Goal: Task Accomplishment & Management: Manage account settings

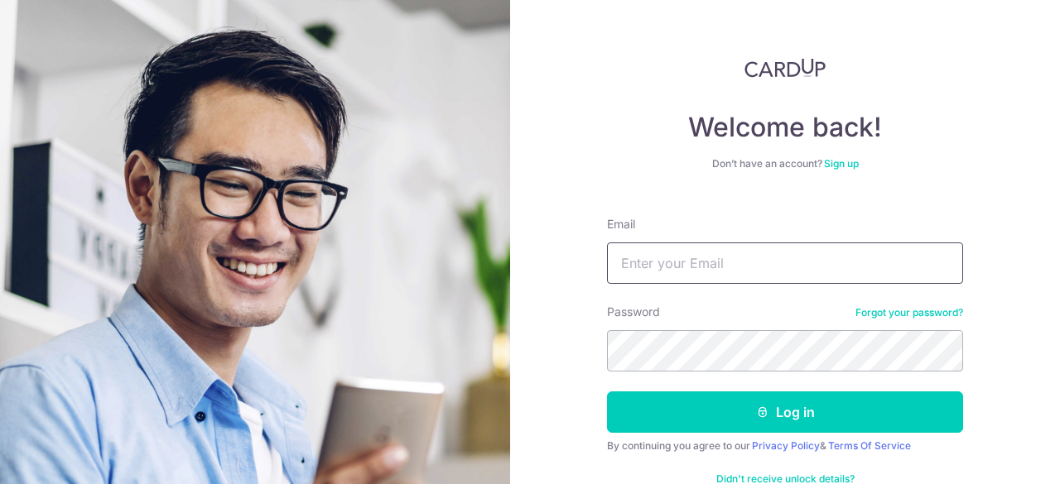
click at [720, 269] on input "Email" at bounding box center [785, 263] width 356 height 41
type input "[PERSON_NAME][EMAIL_ADDRESS][DOMAIN_NAME]"
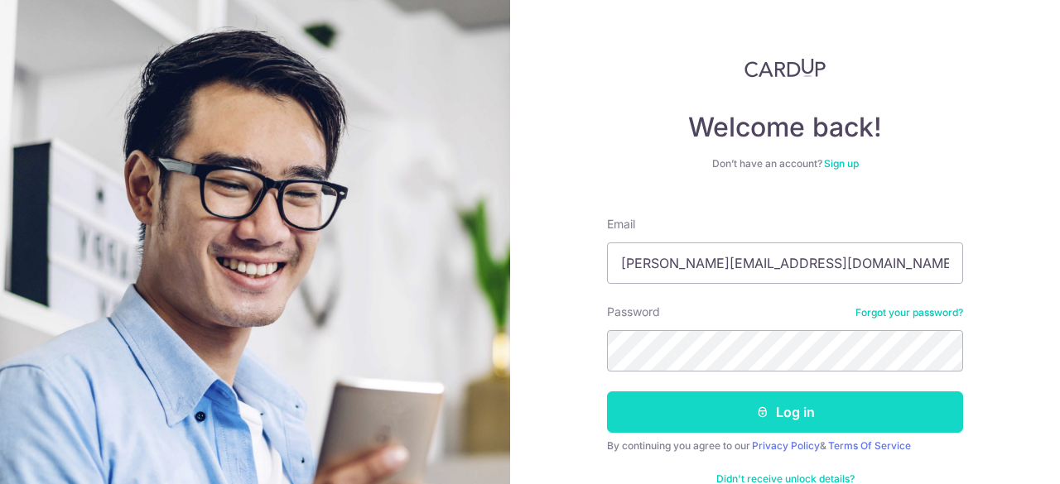
click at [778, 402] on button "Log in" at bounding box center [785, 412] width 356 height 41
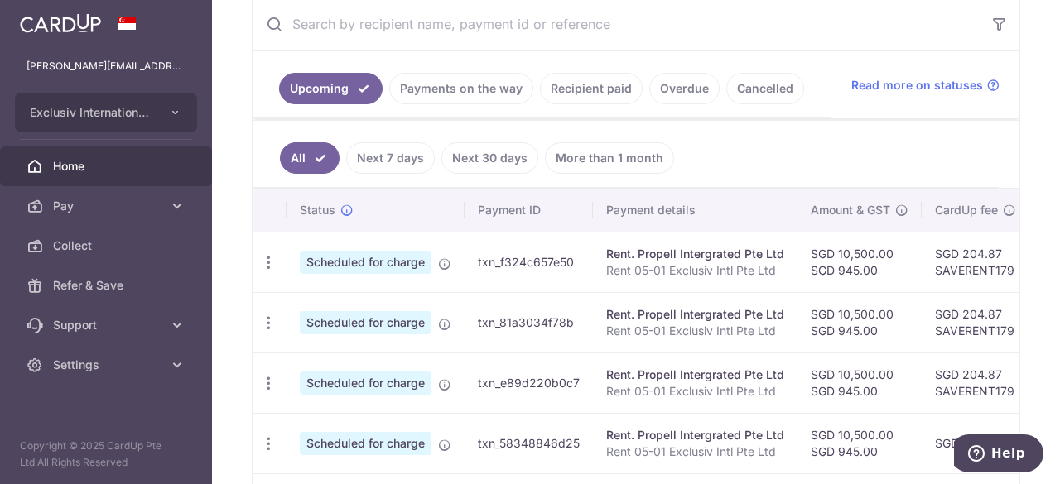
scroll to position [324, 0]
click at [267, 262] on icon "button" at bounding box center [268, 261] width 17 height 17
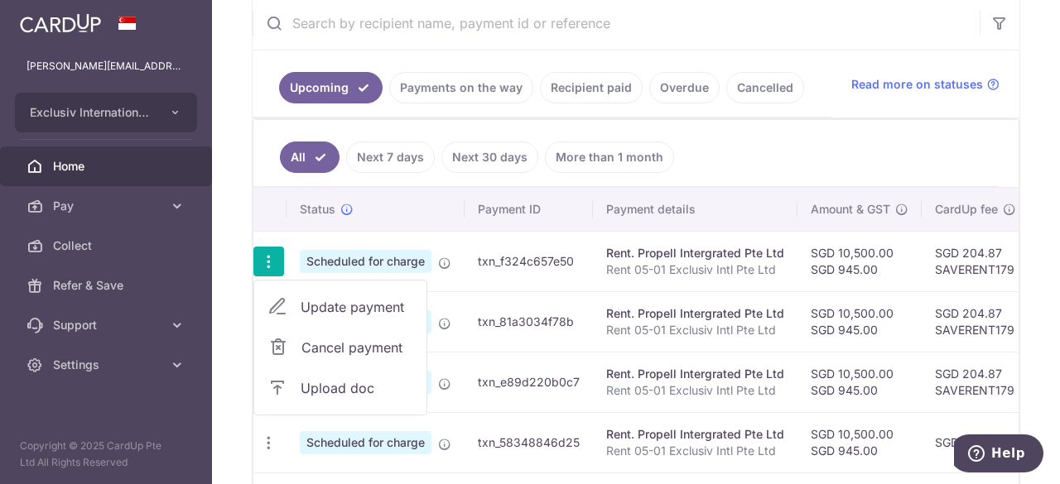
click at [331, 298] on span "Update payment" at bounding box center [356, 307] width 113 height 20
radio input "true"
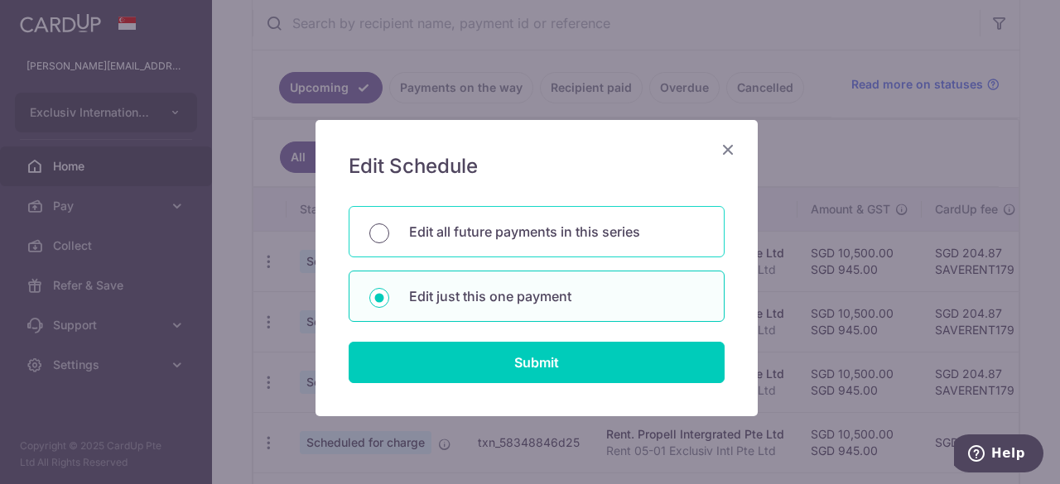
click at [376, 238] on input "Edit all future payments in this series" at bounding box center [379, 234] width 20 height 20
radio input "true"
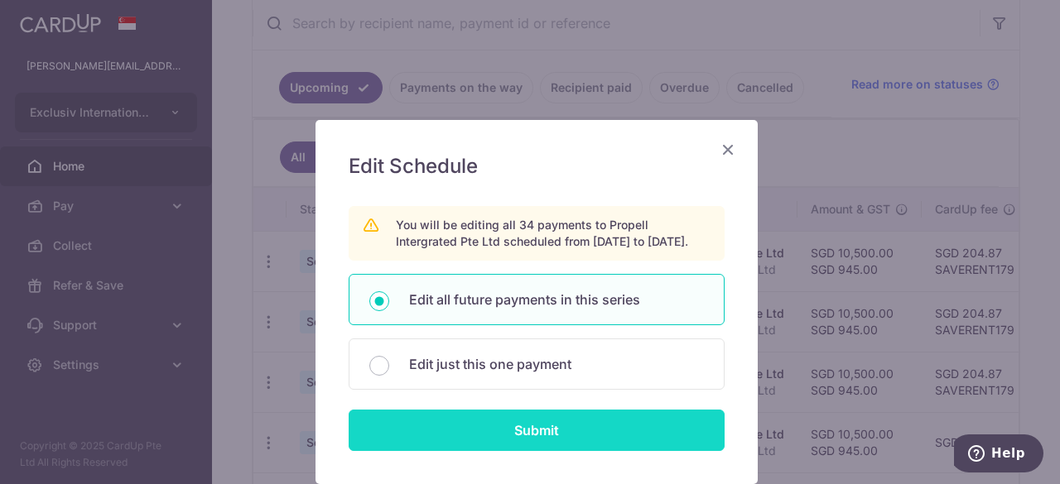
click at [525, 427] on input "Submit" at bounding box center [537, 430] width 376 height 41
radio input "true"
type input "10,500.00"
type input "945.00"
type input "Rent 05-01 Exclusiv Intl Pte Ltd"
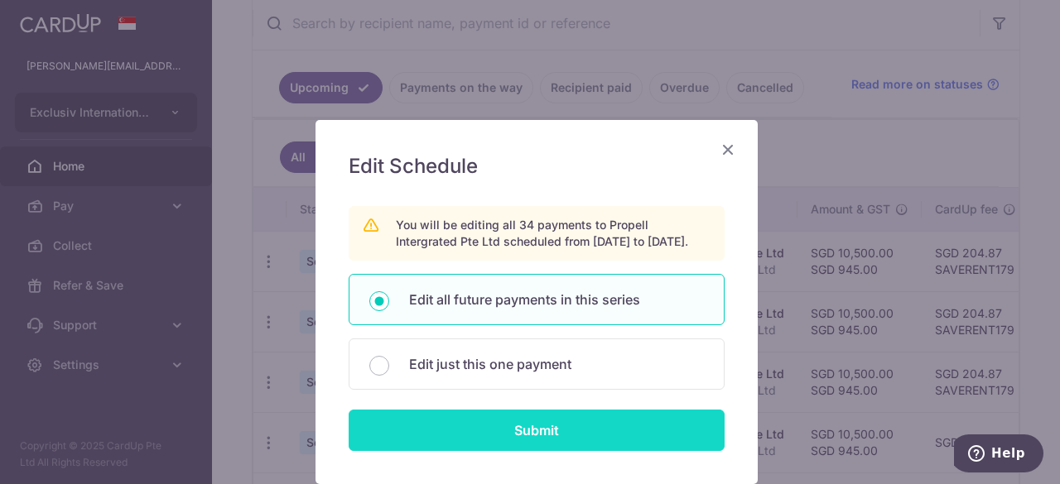
type input "Propell Rent"
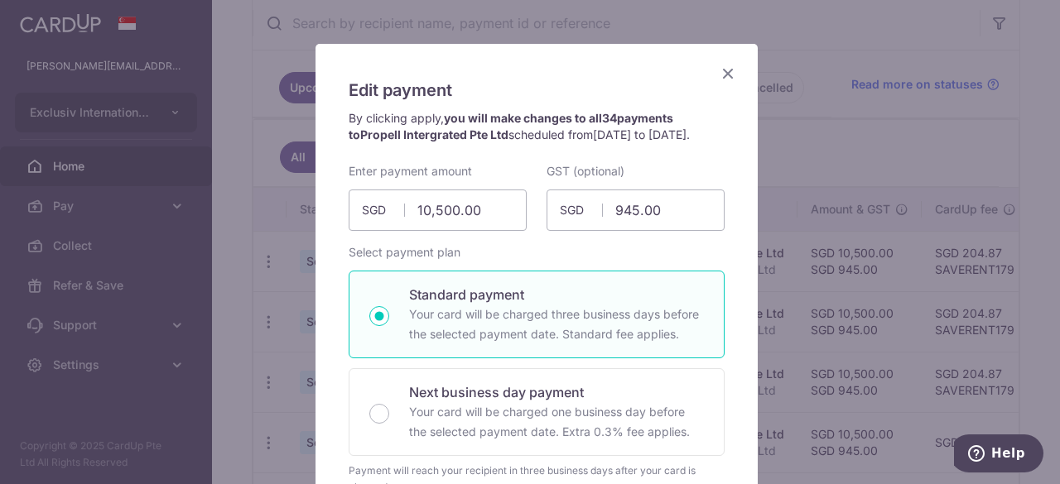
scroll to position [0, 0]
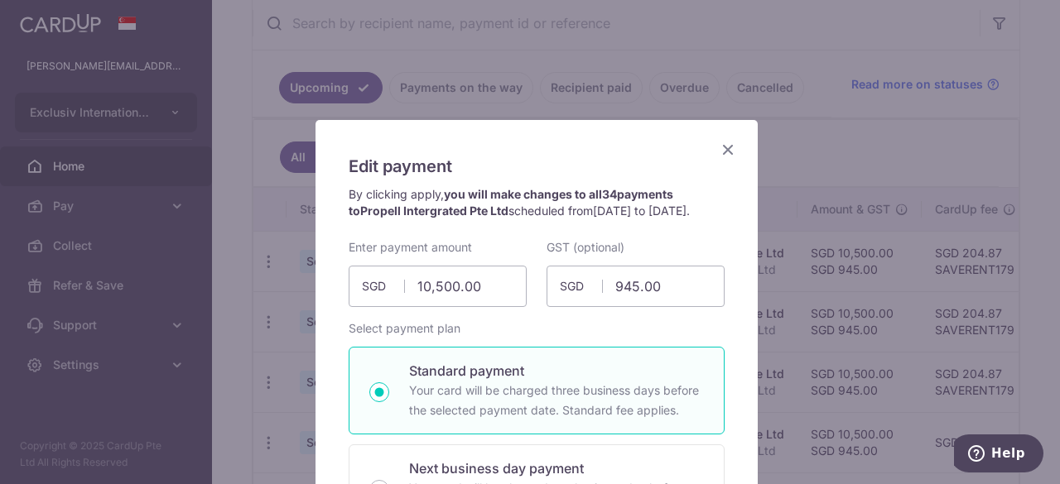
click at [720, 147] on icon "Close" at bounding box center [728, 149] width 20 height 21
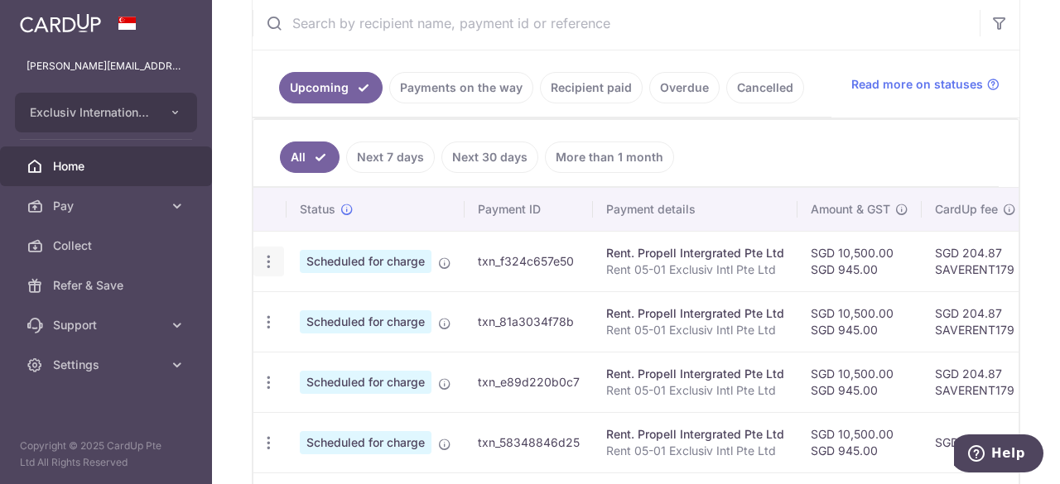
click at [268, 259] on icon "button" at bounding box center [268, 261] width 17 height 17
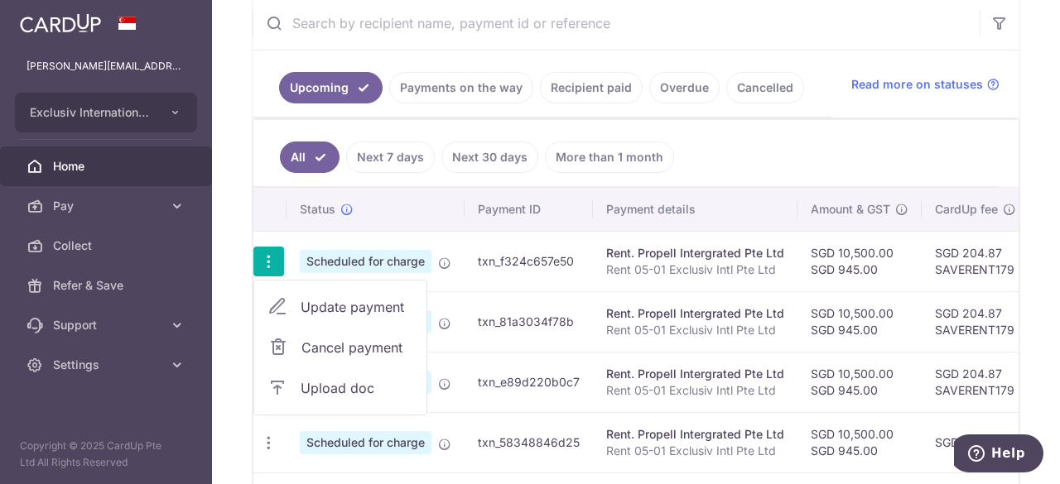
click at [389, 305] on span "Update payment" at bounding box center [356, 307] width 113 height 20
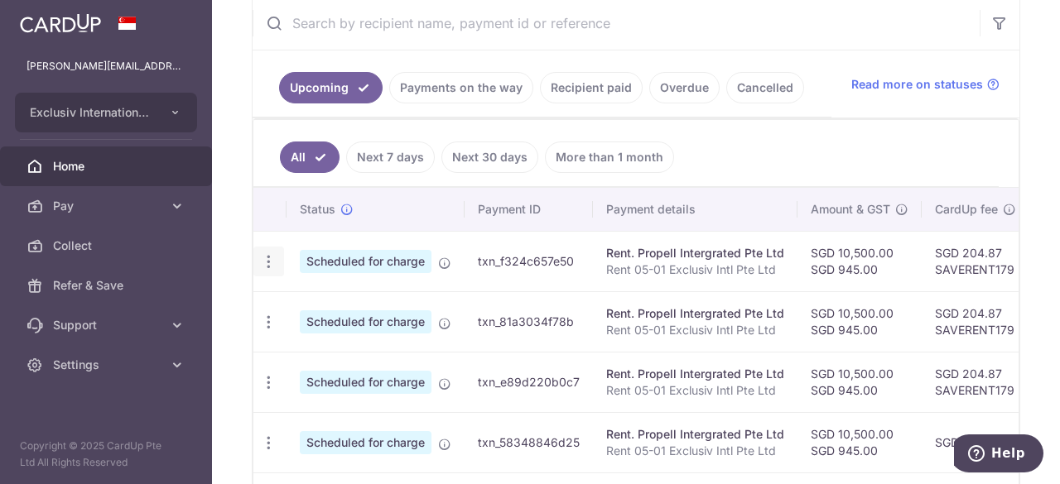
radio input "true"
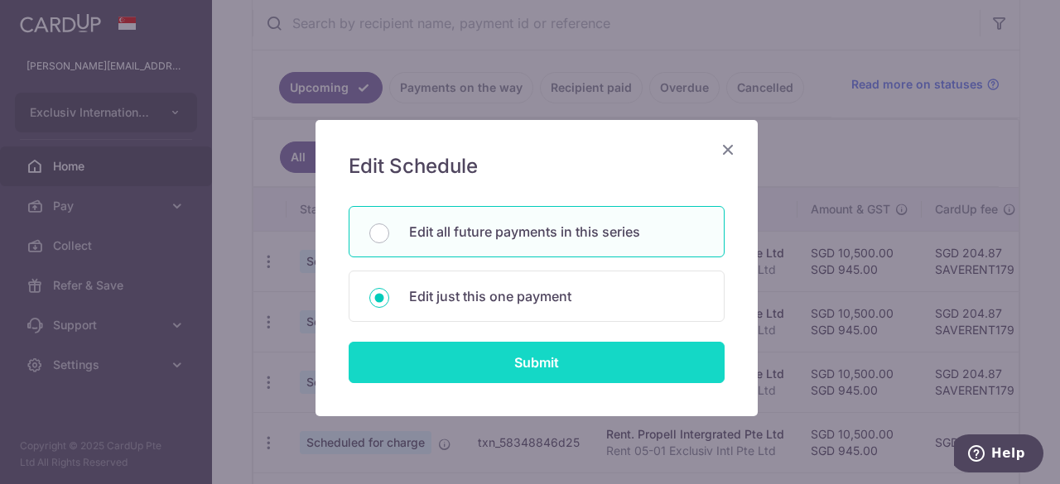
click at [515, 355] on input "Submit" at bounding box center [537, 362] width 376 height 41
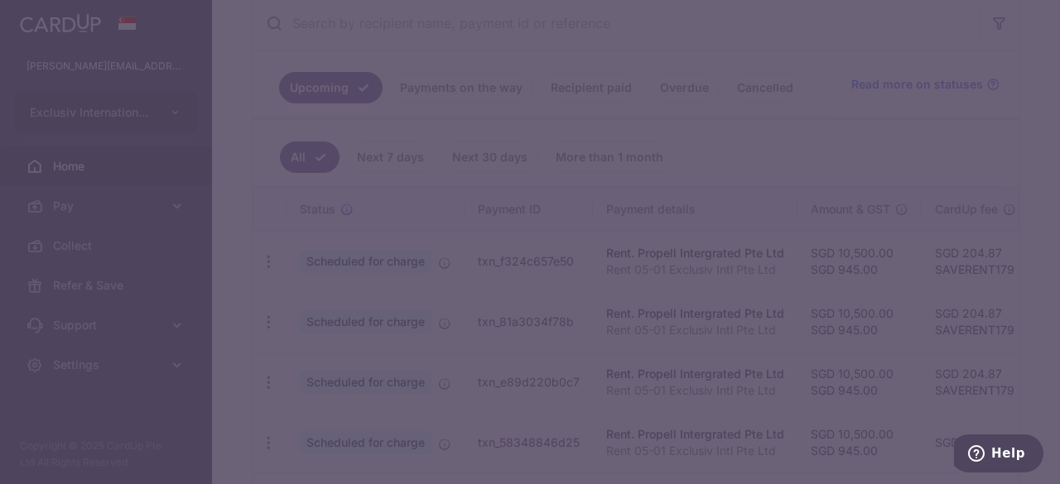
radio input "true"
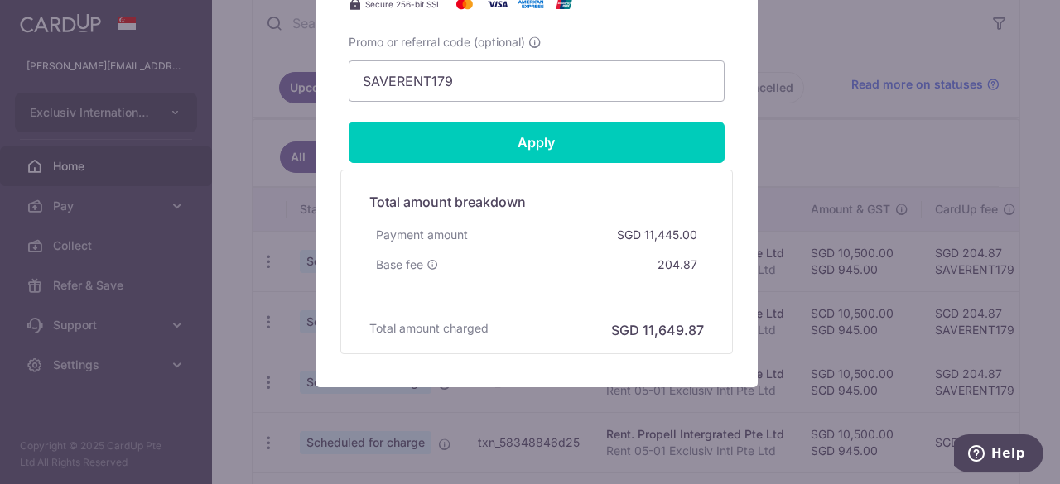
scroll to position [994, 0]
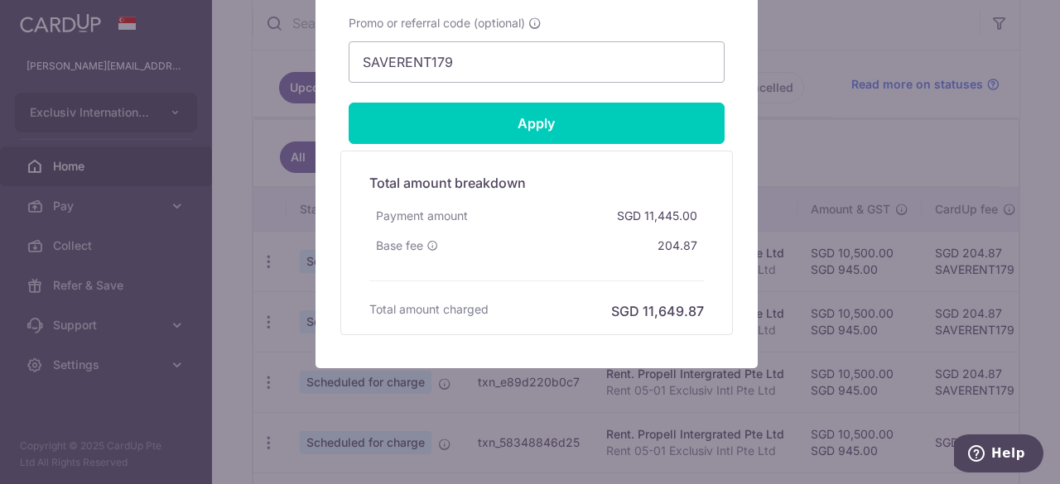
click at [195, 334] on div "Edit payment By clicking apply, you will make changes to all 34 payments to Pro…" at bounding box center [530, 242] width 1060 height 484
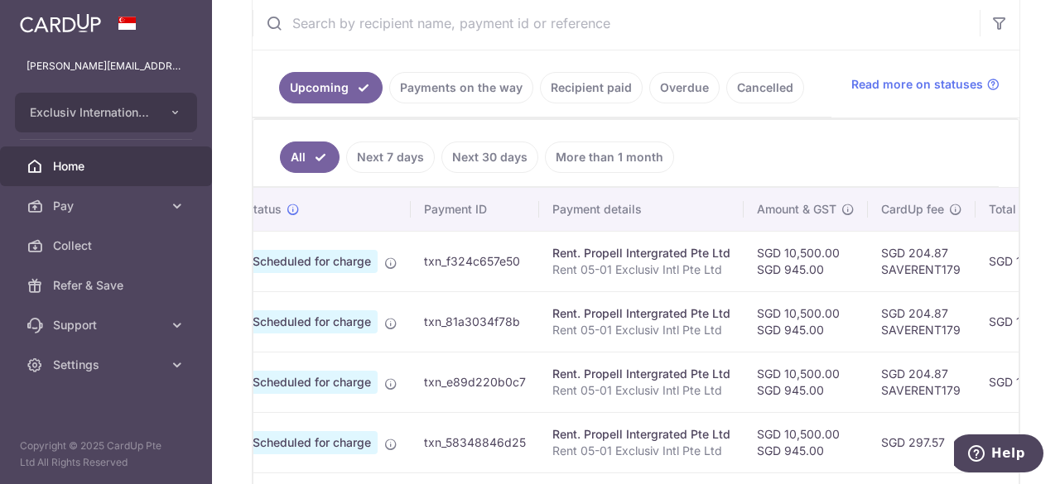
scroll to position [0, 0]
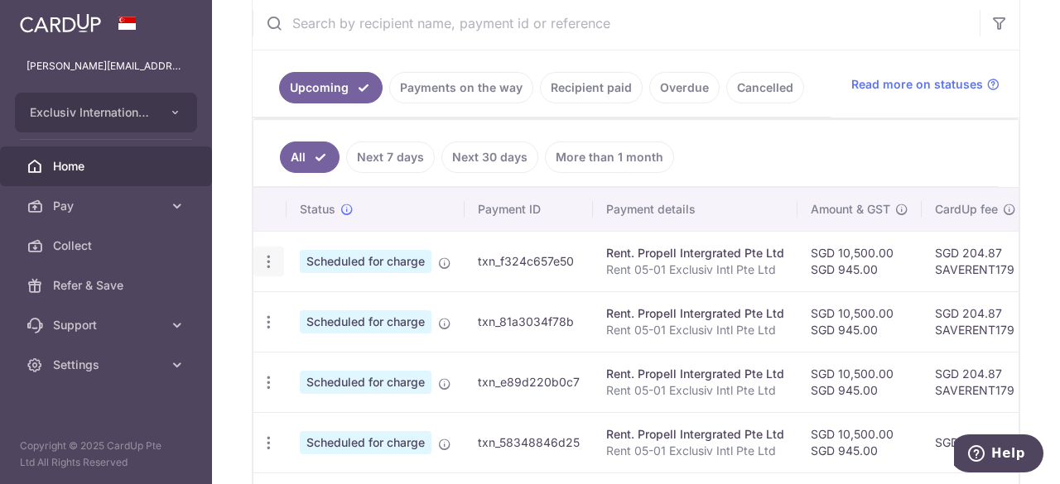
click at [272, 260] on icon "button" at bounding box center [268, 261] width 17 height 17
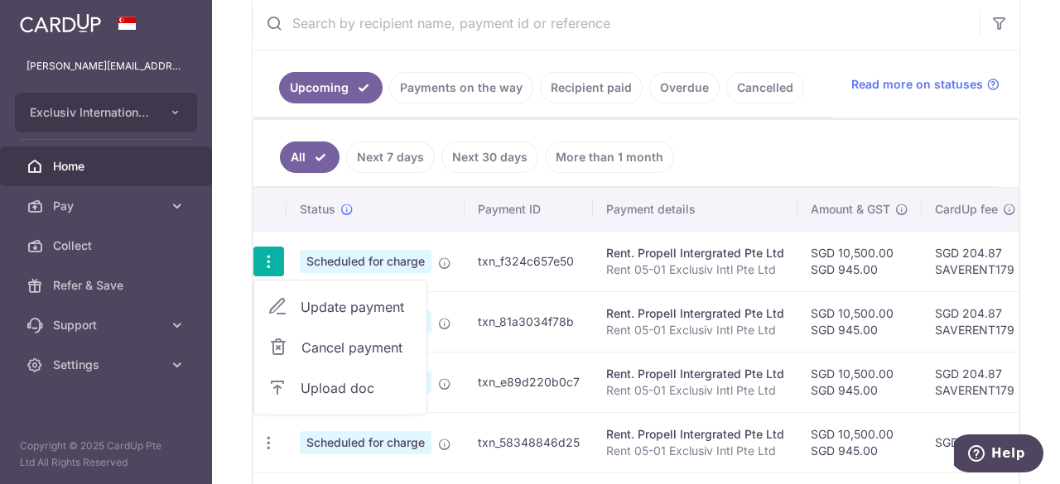
click at [341, 386] on span "Upload doc" at bounding box center [356, 388] width 113 height 20
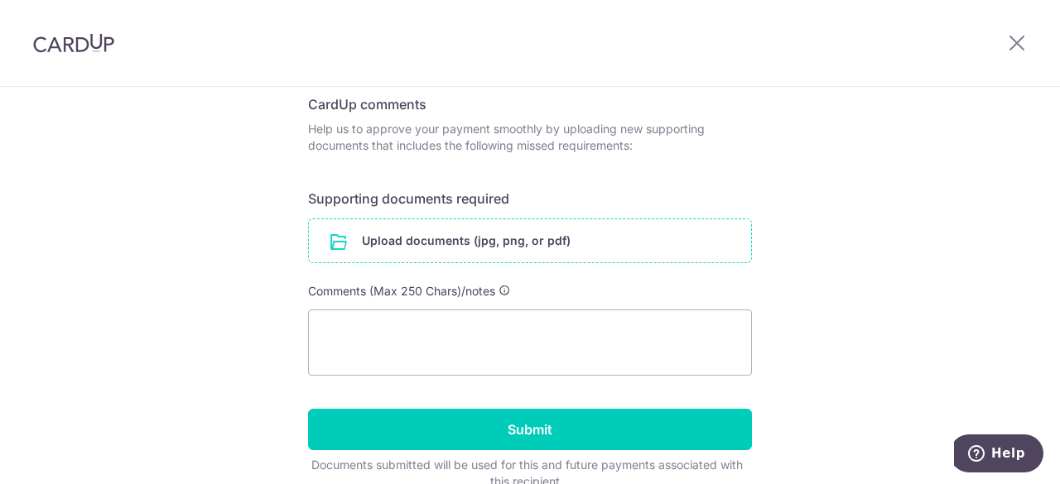
scroll to position [274, 0]
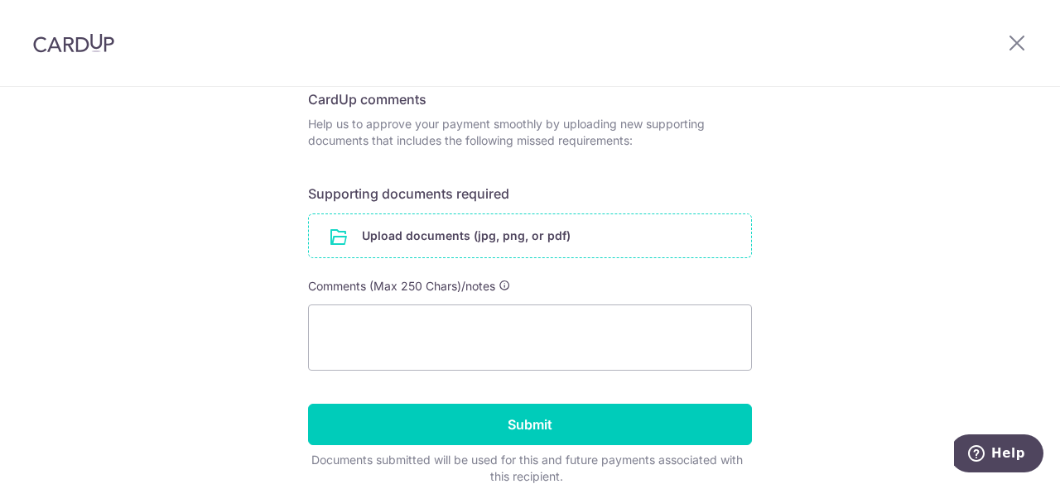
click at [537, 242] on input "file" at bounding box center [530, 235] width 442 height 43
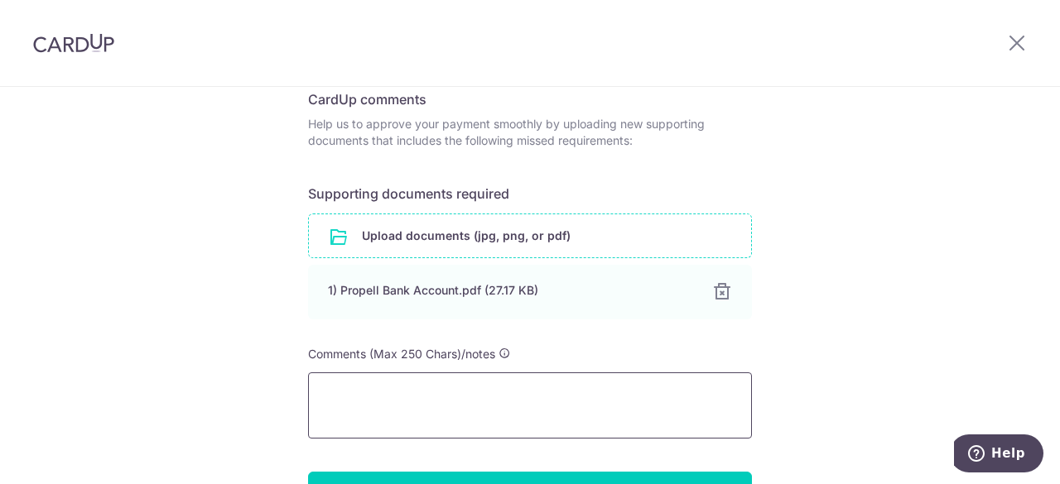
click at [389, 394] on textarea at bounding box center [530, 406] width 444 height 66
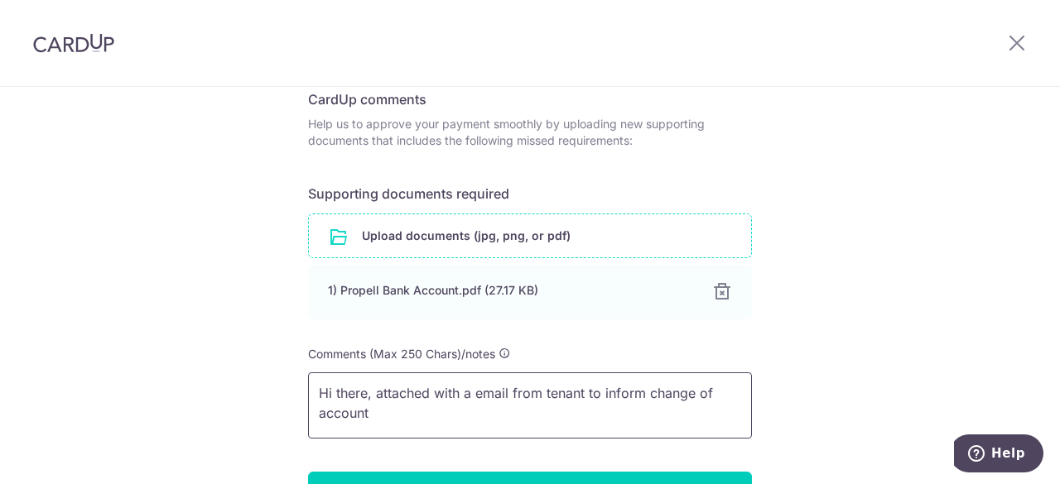
click at [315, 416] on textarea "Hi there, attached with a email from tenant to inform change of account" at bounding box center [530, 406] width 444 height 66
click at [413, 413] on textarea "Hi there, attached with a email from tenant to inform change of bank account" at bounding box center [530, 406] width 444 height 66
click at [448, 395] on textarea "Hi there, attached with a email from tenant to inform change of bank account fo…" at bounding box center [530, 406] width 444 height 66
click at [472, 391] on textarea "Hi there, attached is a email from tenant to inform change of bank account for …" at bounding box center [530, 406] width 444 height 66
click at [541, 387] on textarea "Hi there, attached is an email from tenant to inform change of bank account for…" at bounding box center [530, 406] width 444 height 66
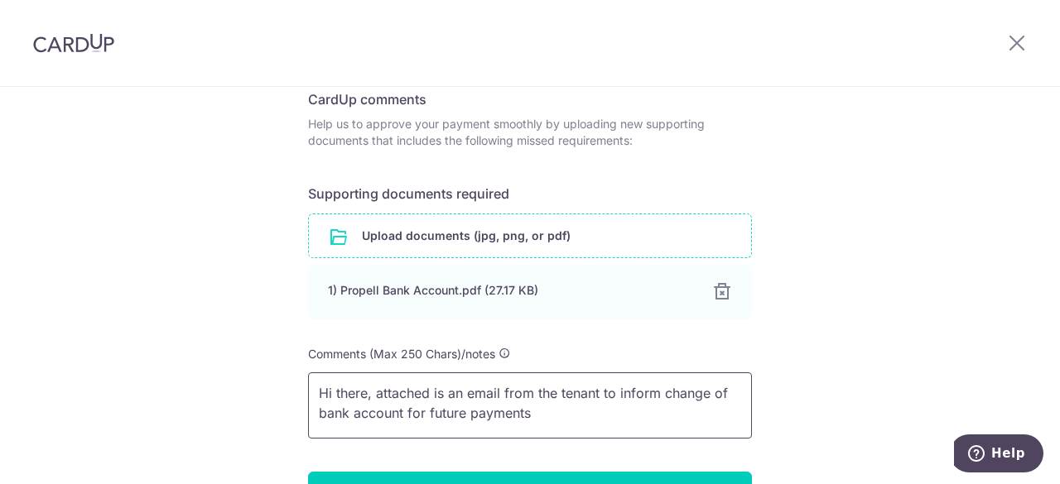
click at [671, 390] on textarea "Hi there, attached is an email from the tenant to inform change of bank account…" at bounding box center [530, 406] width 444 height 66
click at [576, 419] on textarea "Hi there, attached is an email from the tenant to inform of a change of bank ac…" at bounding box center [530, 406] width 444 height 66
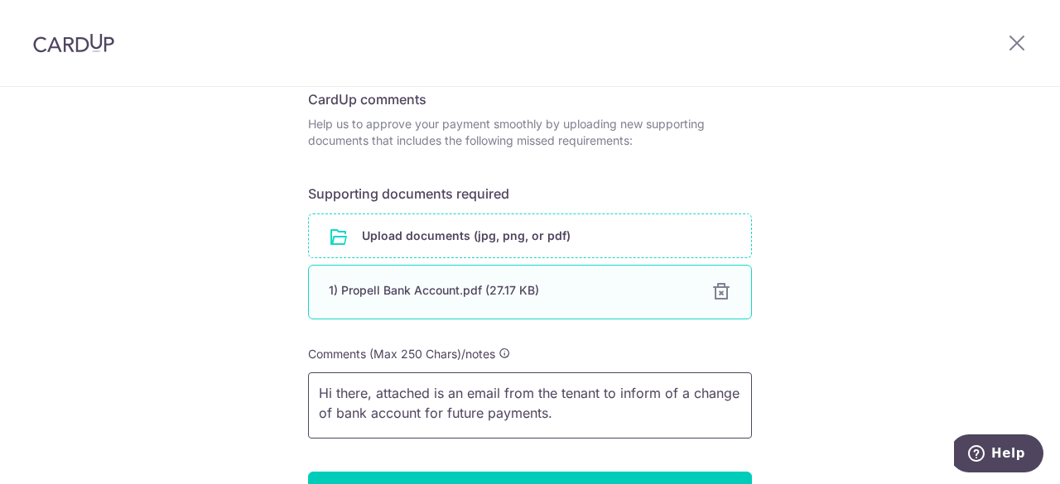
paste textarea "I've attached an email from the tenant to let you know"
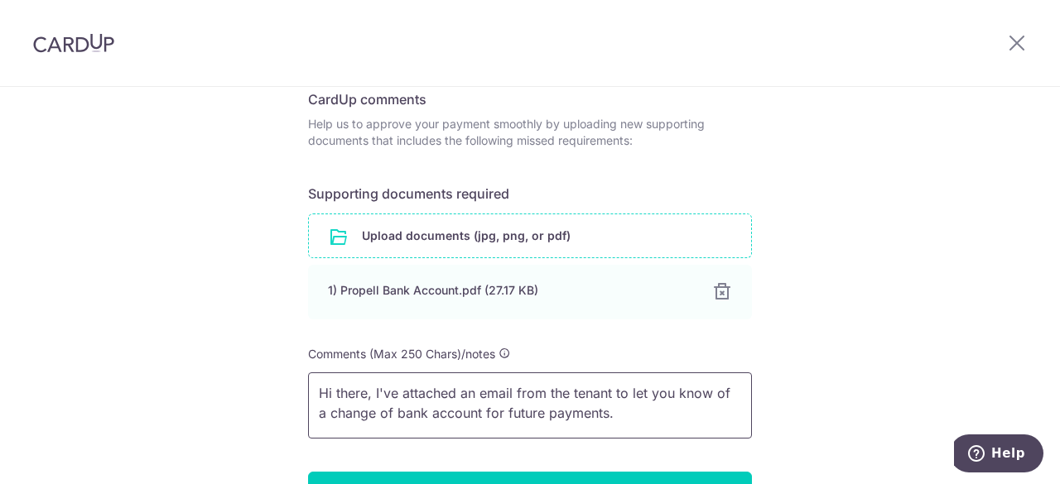
paste textarea "the tenant's email to let you know about a change in"
click at [629, 409] on textarea "Hi there, I've attached the tenant's email to let you know about a change in ba…" at bounding box center [530, 406] width 444 height 66
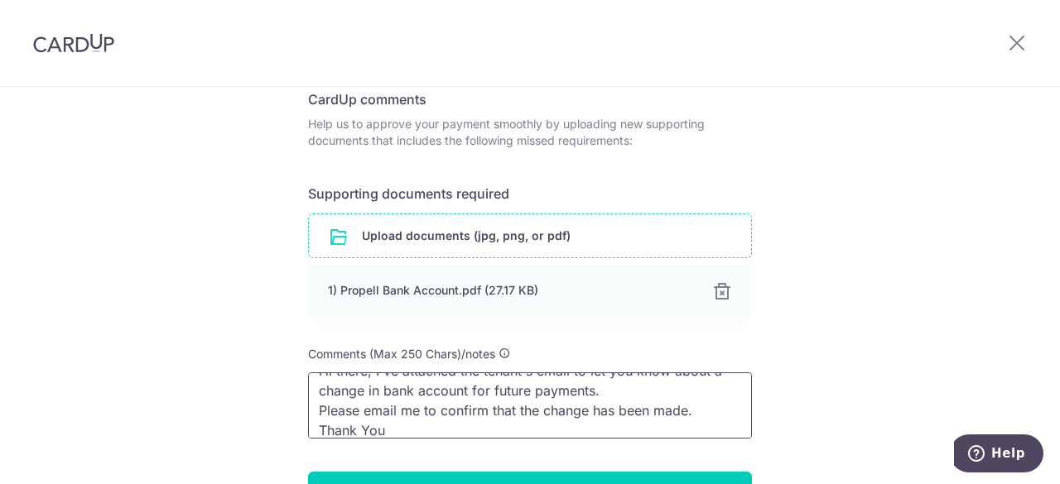
click at [593, 420] on textarea "Hi there, I've attached the tenant's email to let you know about a change in ba…" at bounding box center [530, 406] width 444 height 66
type textarea "Hi there, I've attached the tenant's email to let you know about a change in ba…"
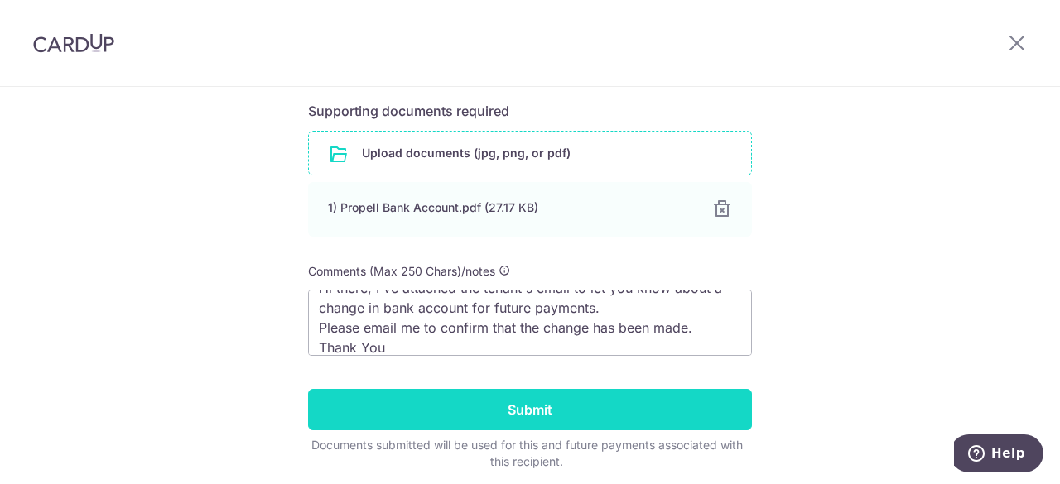
click at [528, 410] on input "Submit" at bounding box center [530, 409] width 444 height 41
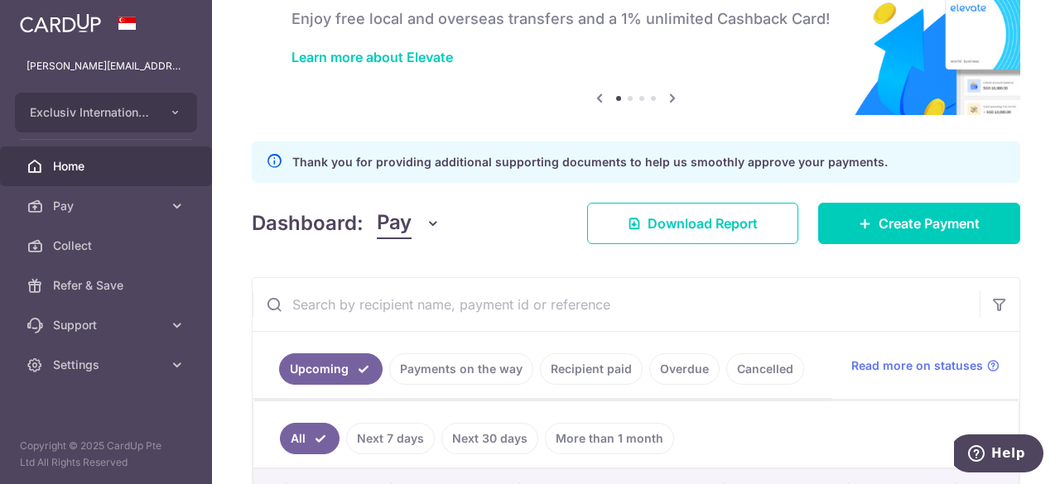
scroll to position [98, 0]
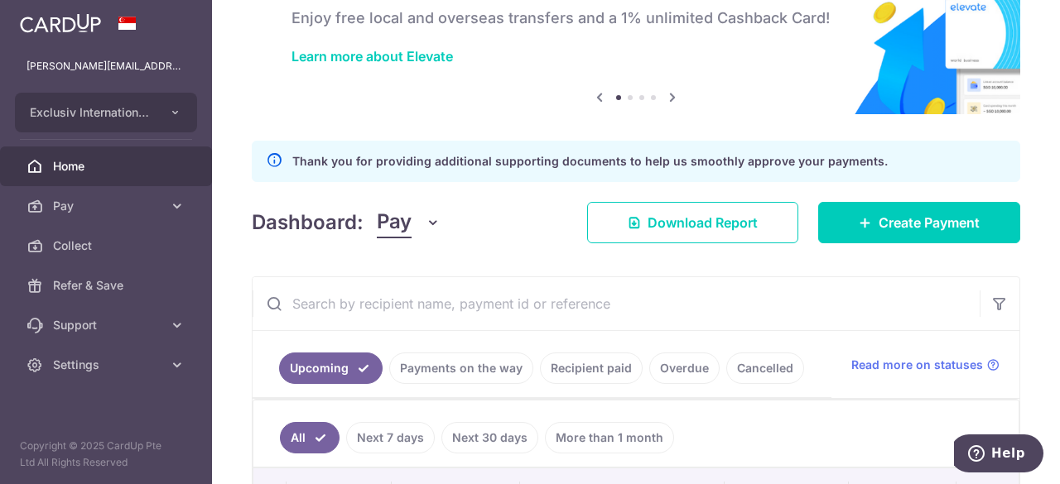
click at [79, 159] on span "Home" at bounding box center [107, 166] width 109 height 17
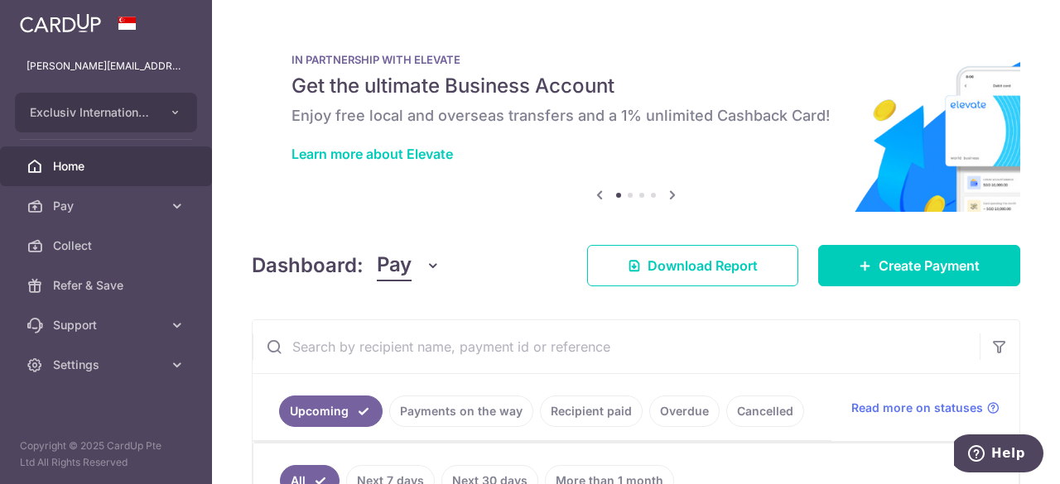
click at [621, 196] on ol at bounding box center [636, 195] width 40 height 5
click at [627, 196] on li at bounding box center [629, 195] width 5 height 5
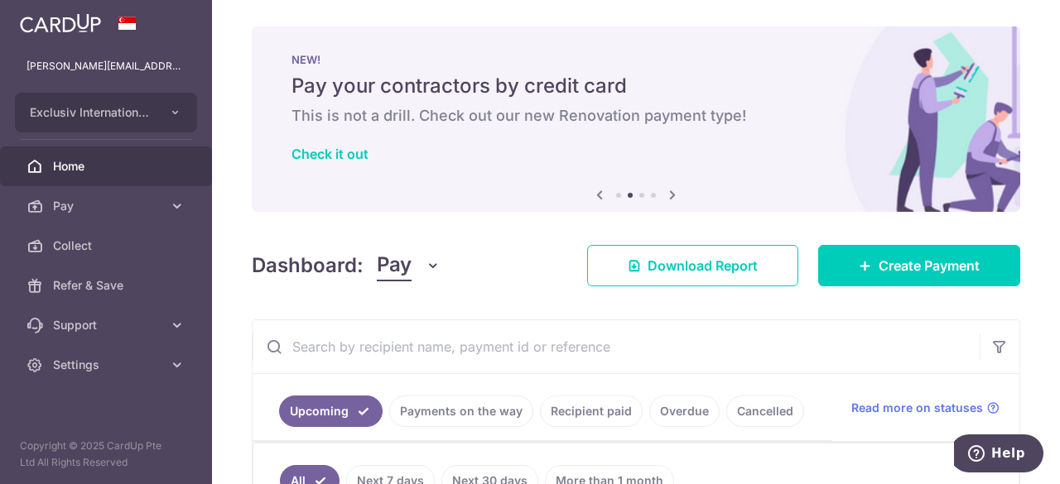
click at [639, 197] on li at bounding box center [641, 195] width 5 height 5
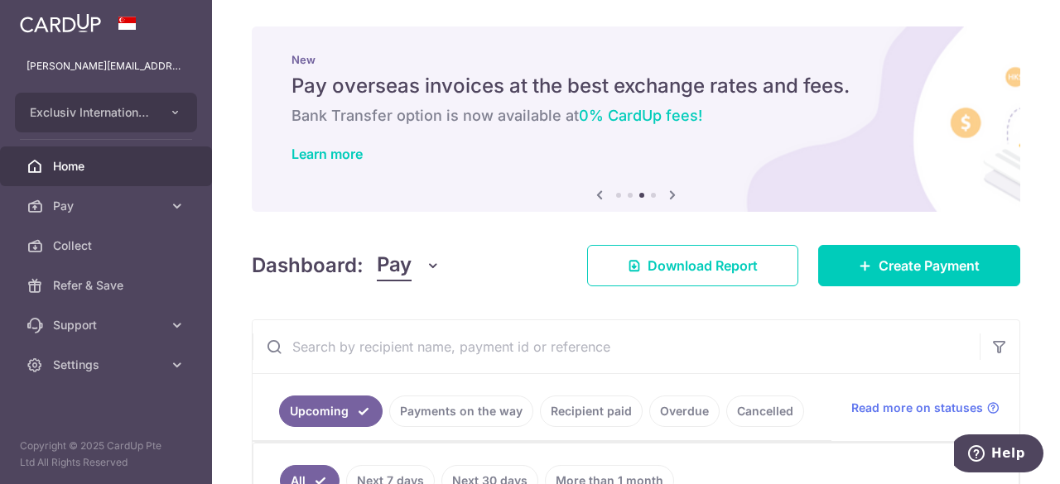
click at [644, 197] on ol at bounding box center [636, 195] width 40 height 5
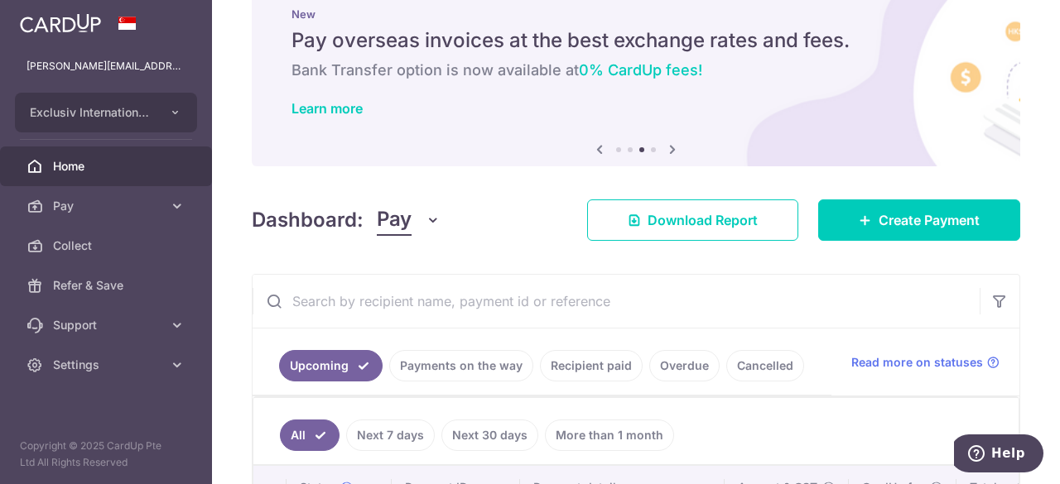
scroll to position [46, 0]
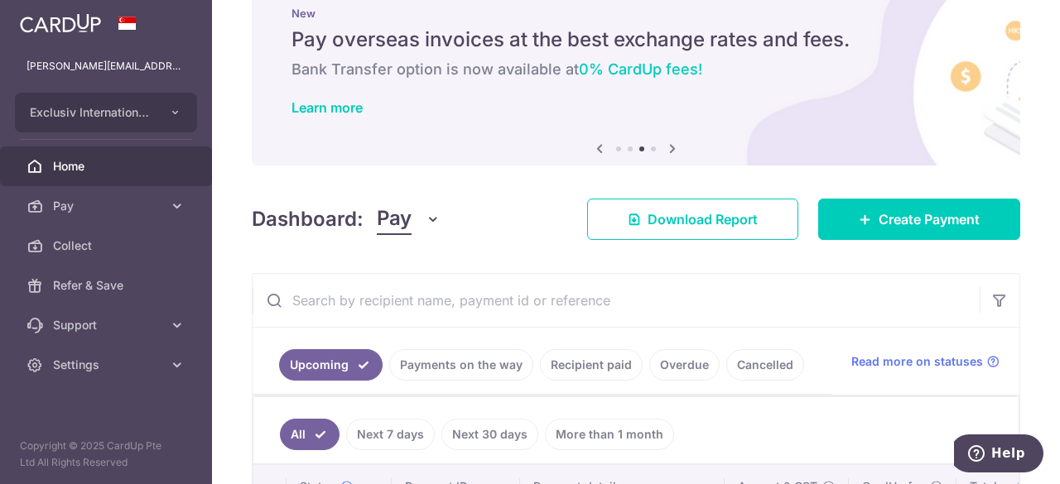
click at [75, 166] on span "Home" at bounding box center [107, 166] width 109 height 17
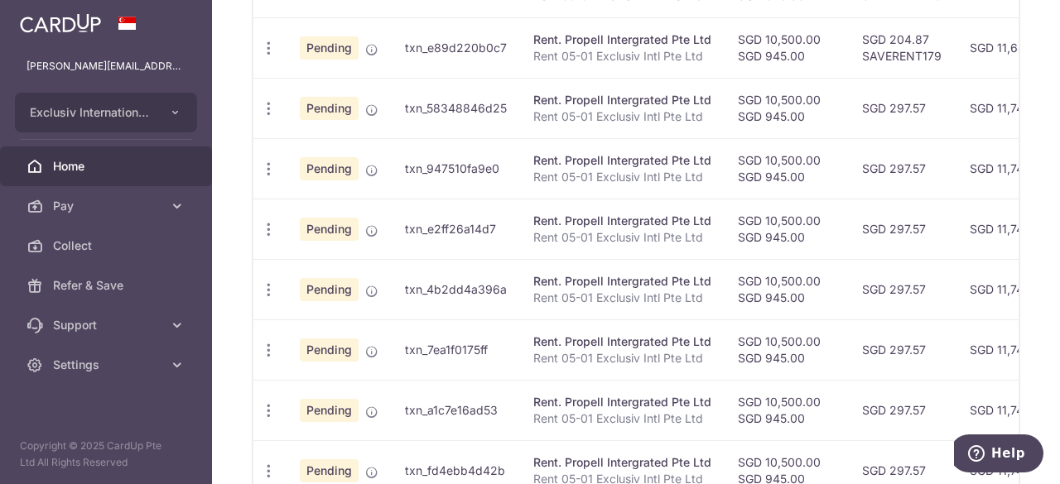
scroll to position [796, 0]
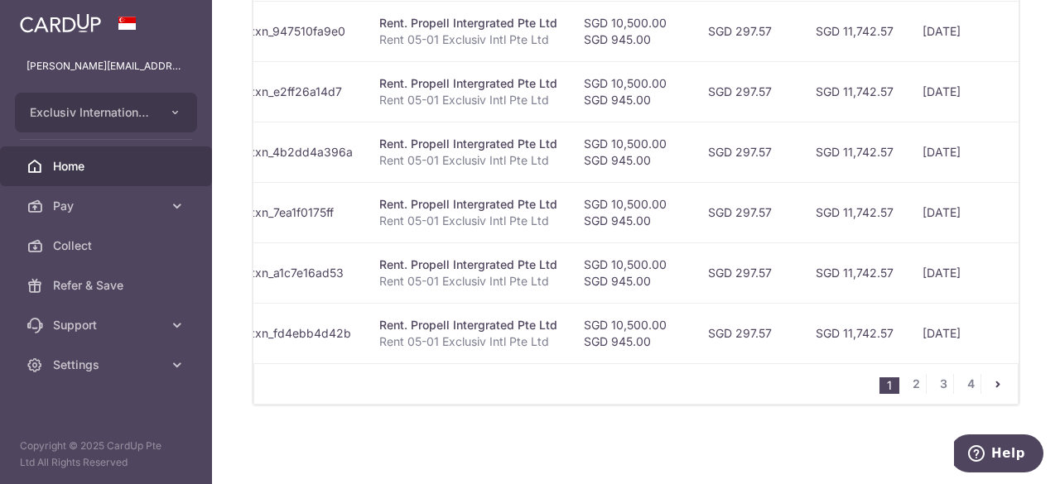
click at [555, 253] on td "Rent. Propell Intergrated Pte Ltd Rent 05-01 Exclusiv Intl Pte Ltd" at bounding box center [468, 273] width 204 height 60
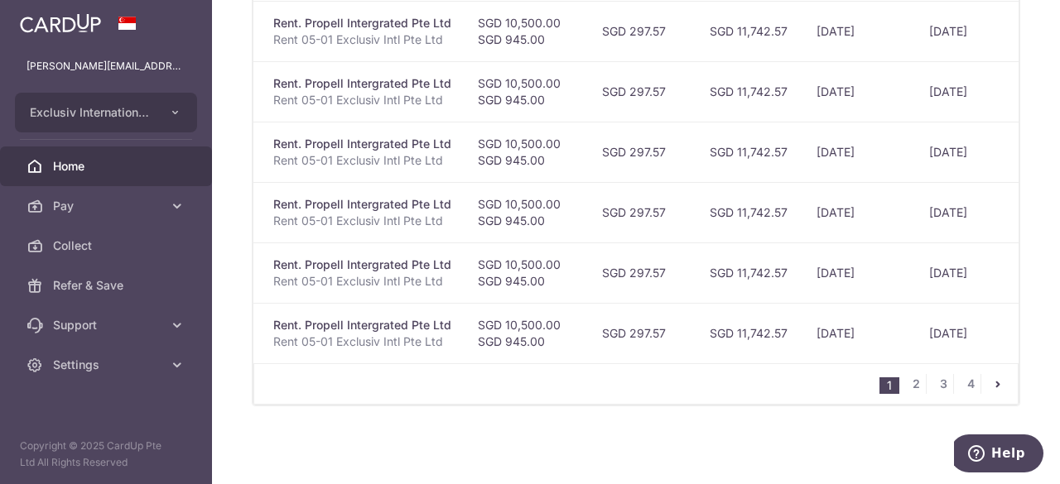
scroll to position [0, 235]
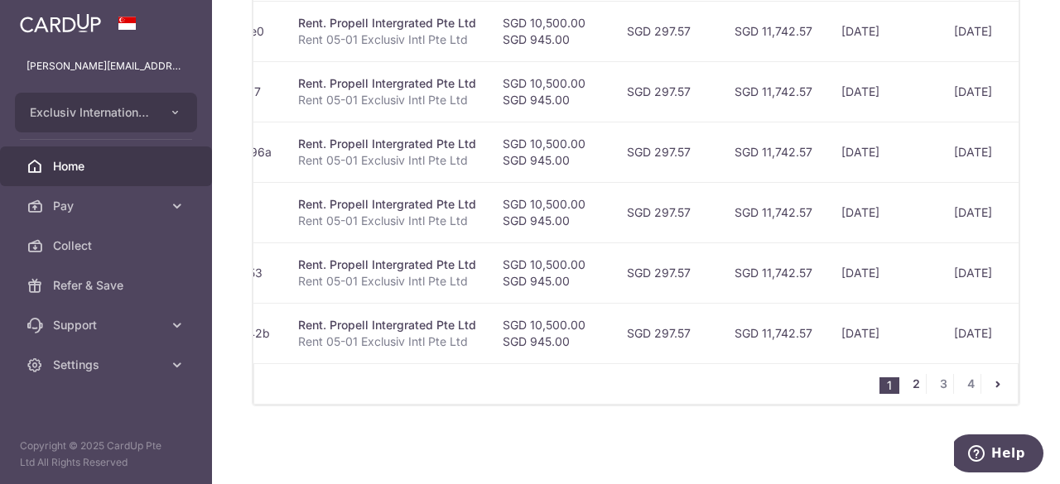
click at [906, 380] on link "2" at bounding box center [916, 384] width 20 height 20
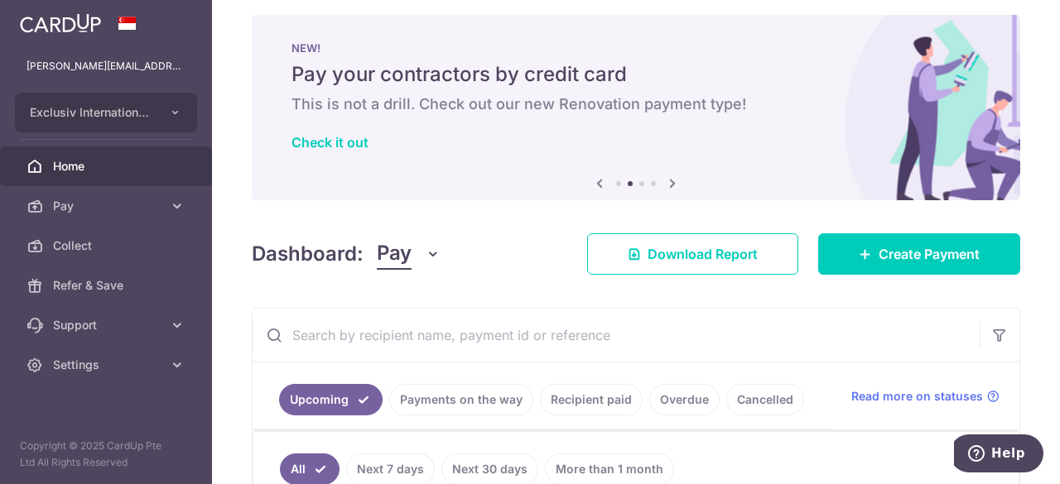
scroll to position [0, 0]
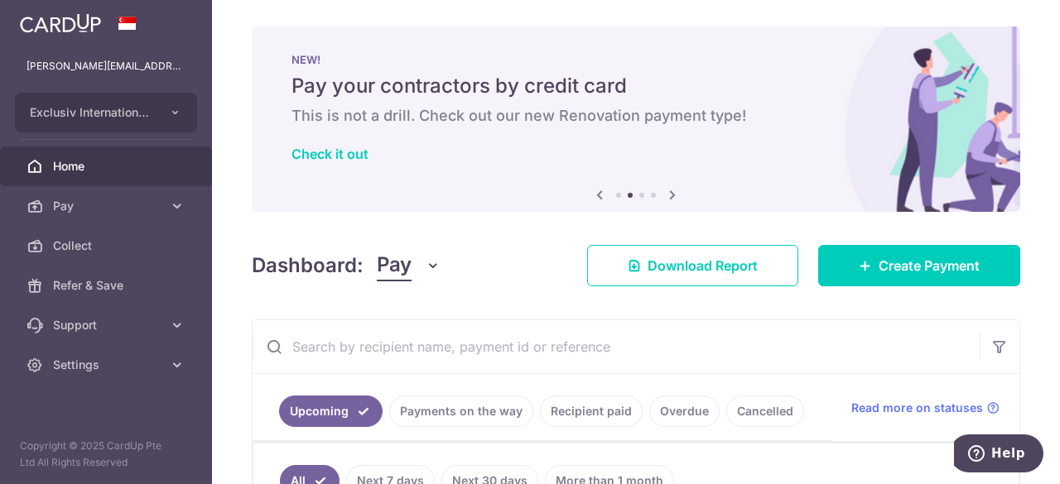
click at [60, 21] on img at bounding box center [60, 23] width 81 height 20
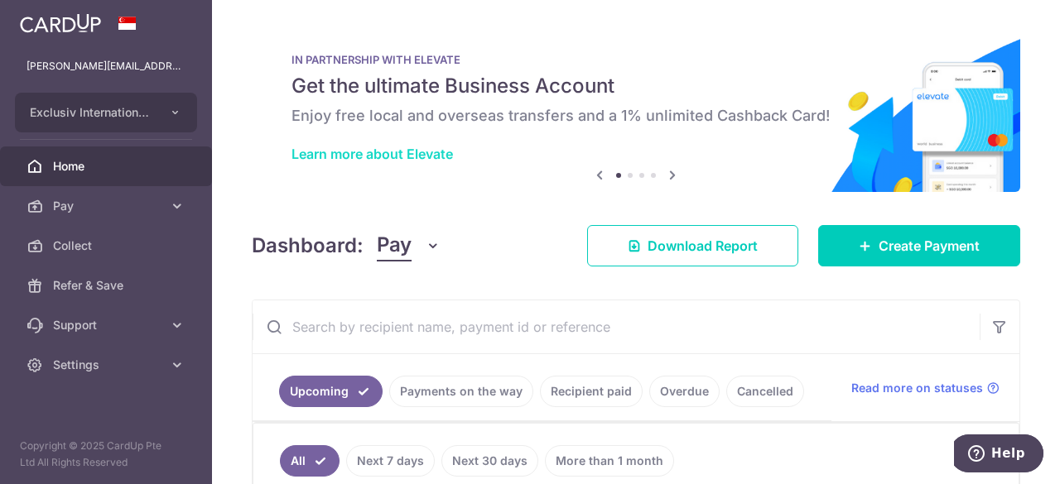
click at [392, 156] on link "Learn more about Elevate" at bounding box center [371, 154] width 161 height 17
click at [64, 164] on span "Home" at bounding box center [107, 166] width 109 height 17
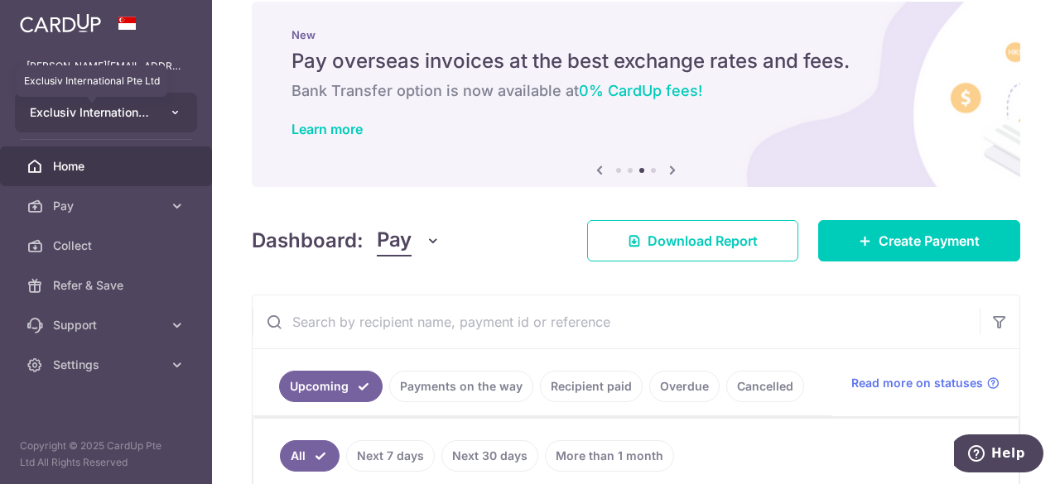
click at [151, 107] on span "Exclusiv International Pte Ltd" at bounding box center [91, 112] width 123 height 17
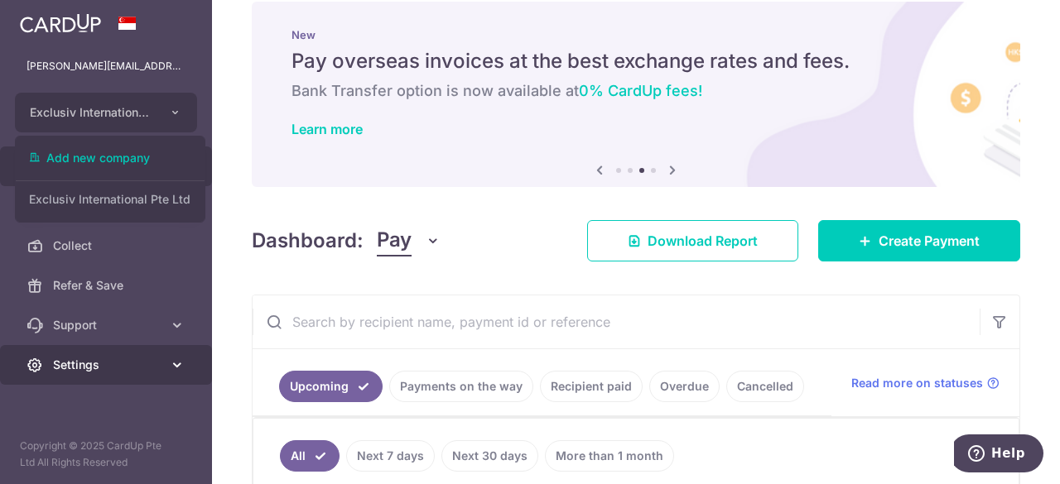
click at [114, 362] on span "Settings" at bounding box center [107, 365] width 109 height 17
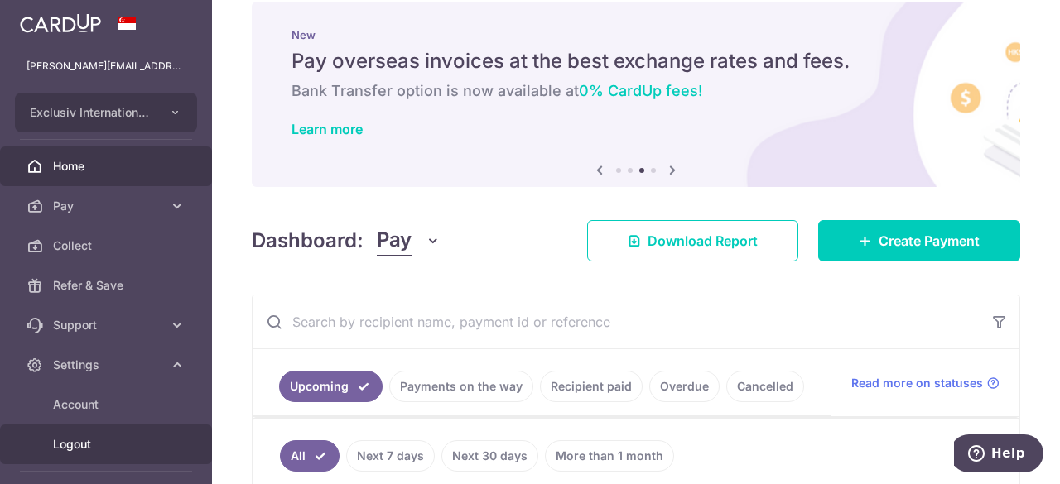
click at [85, 438] on span "Logout" at bounding box center [107, 444] width 109 height 17
